Goal: Check status: Check status

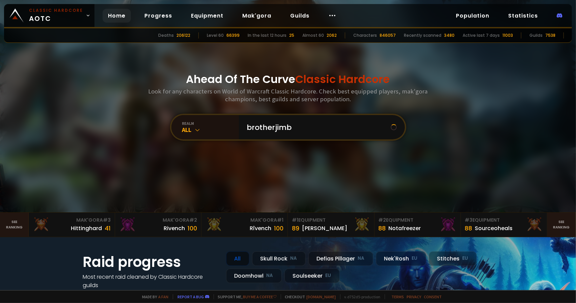
type input "brotherjimbo"
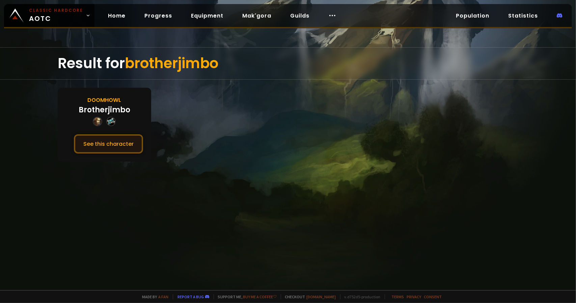
click at [120, 142] on button "See this character" at bounding box center [108, 143] width 69 height 19
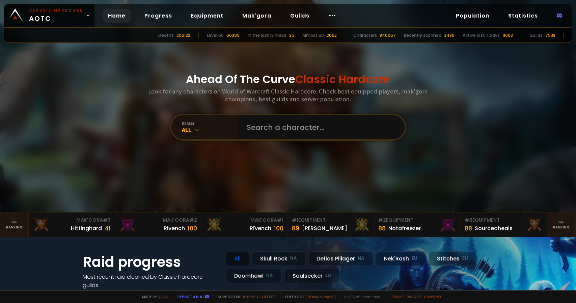
drag, startPoint x: 187, startPoint y: 89, endPoint x: 187, endPoint y: 85, distance: 4.7
